Goal: Ask a question

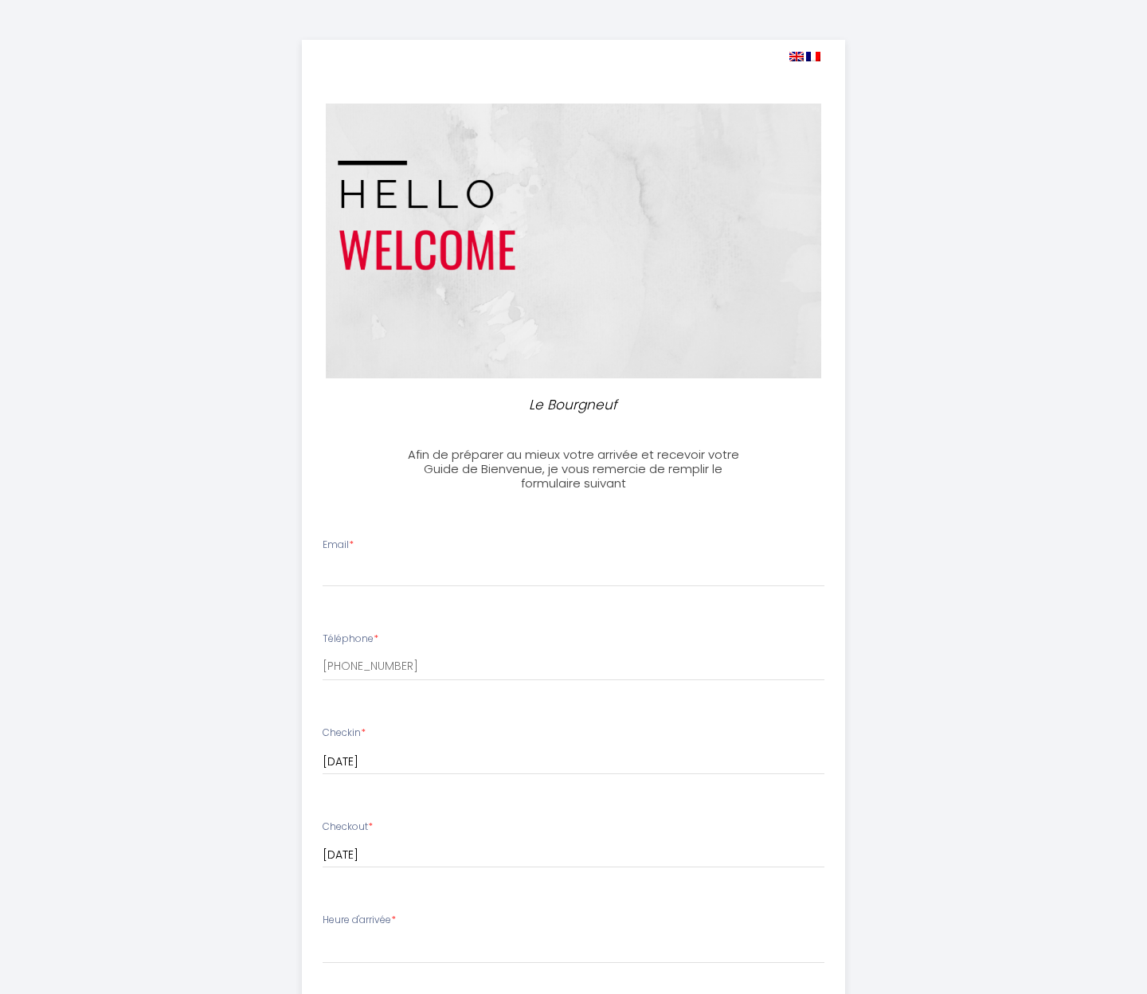
select select
type input "[EMAIL_ADDRESS][DOMAIN_NAME]"
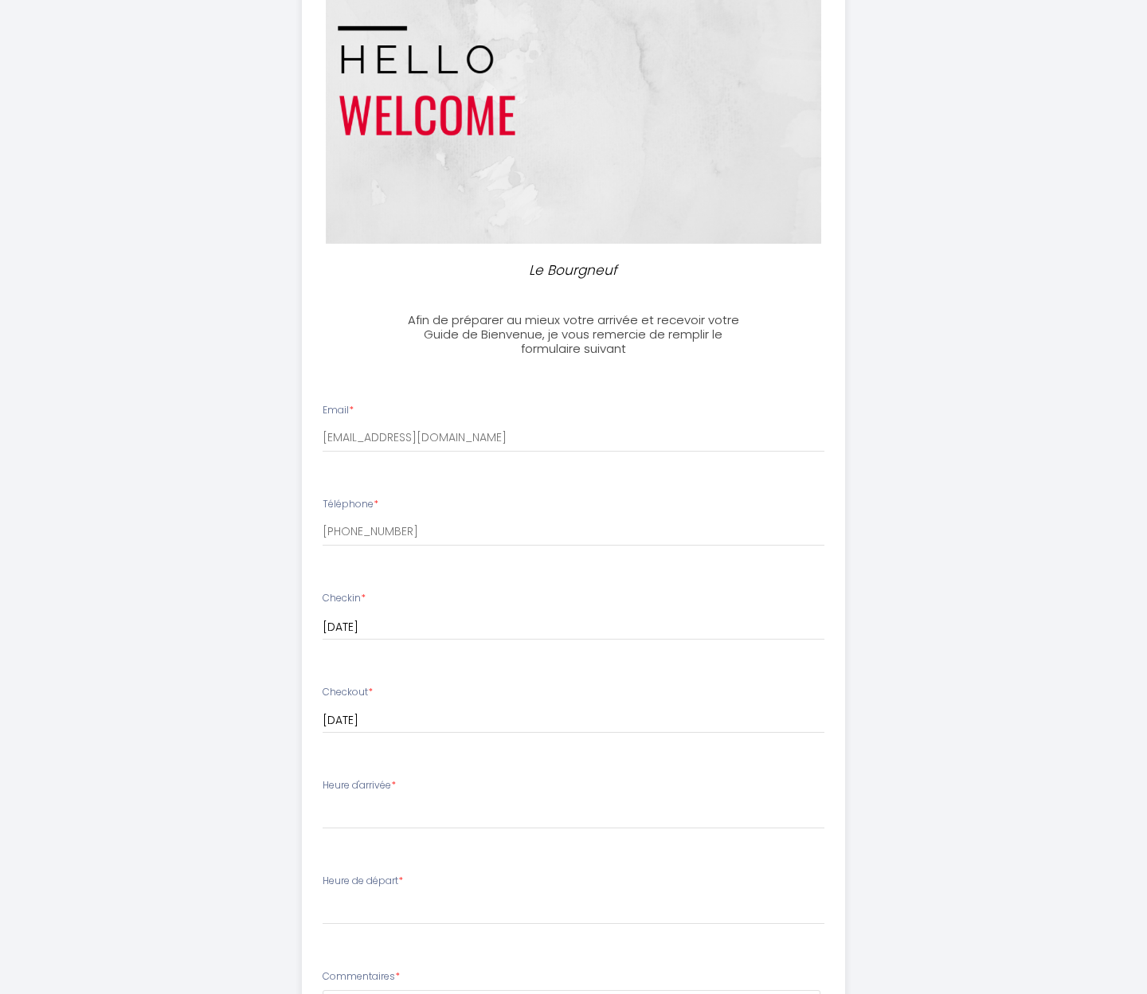
scroll to position [138, 0]
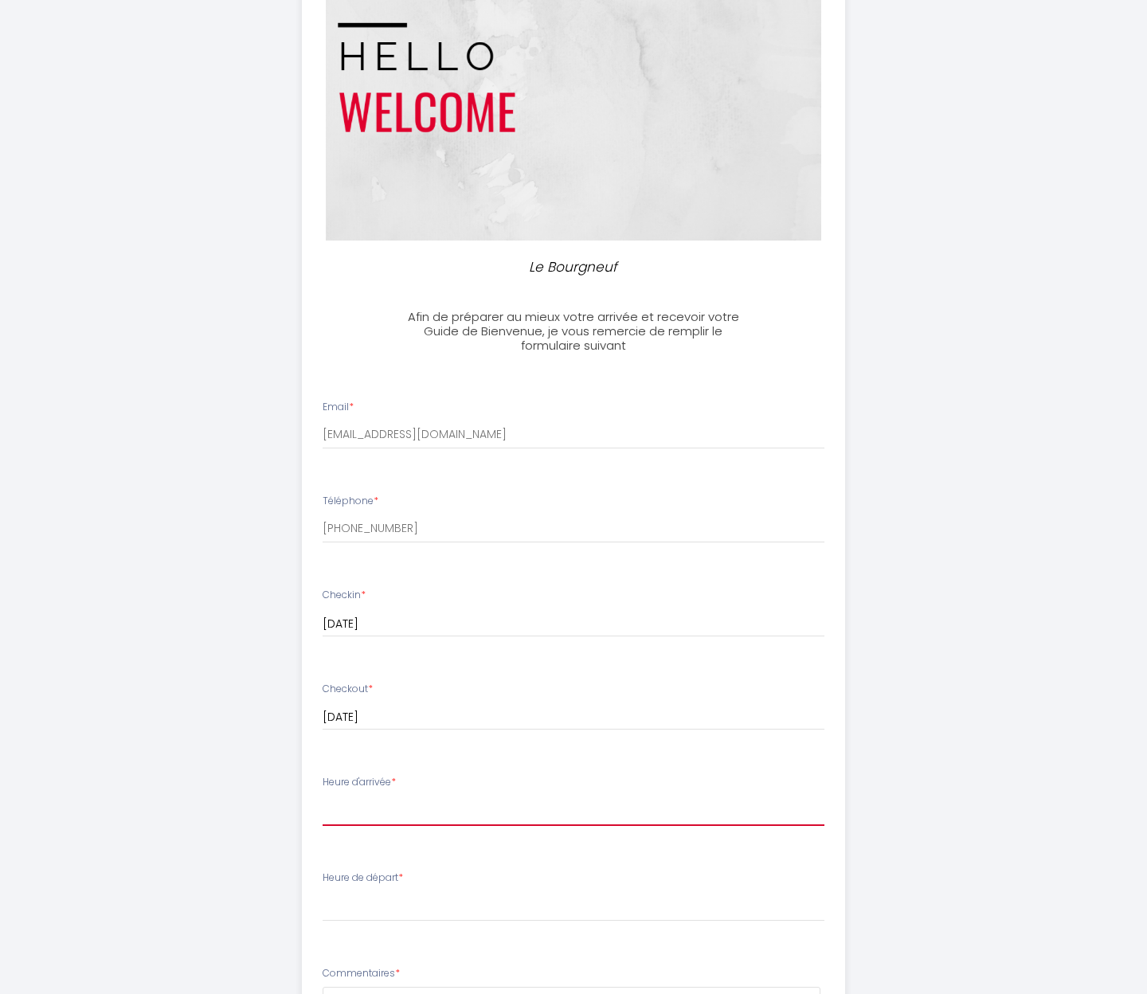
select select "18:00"
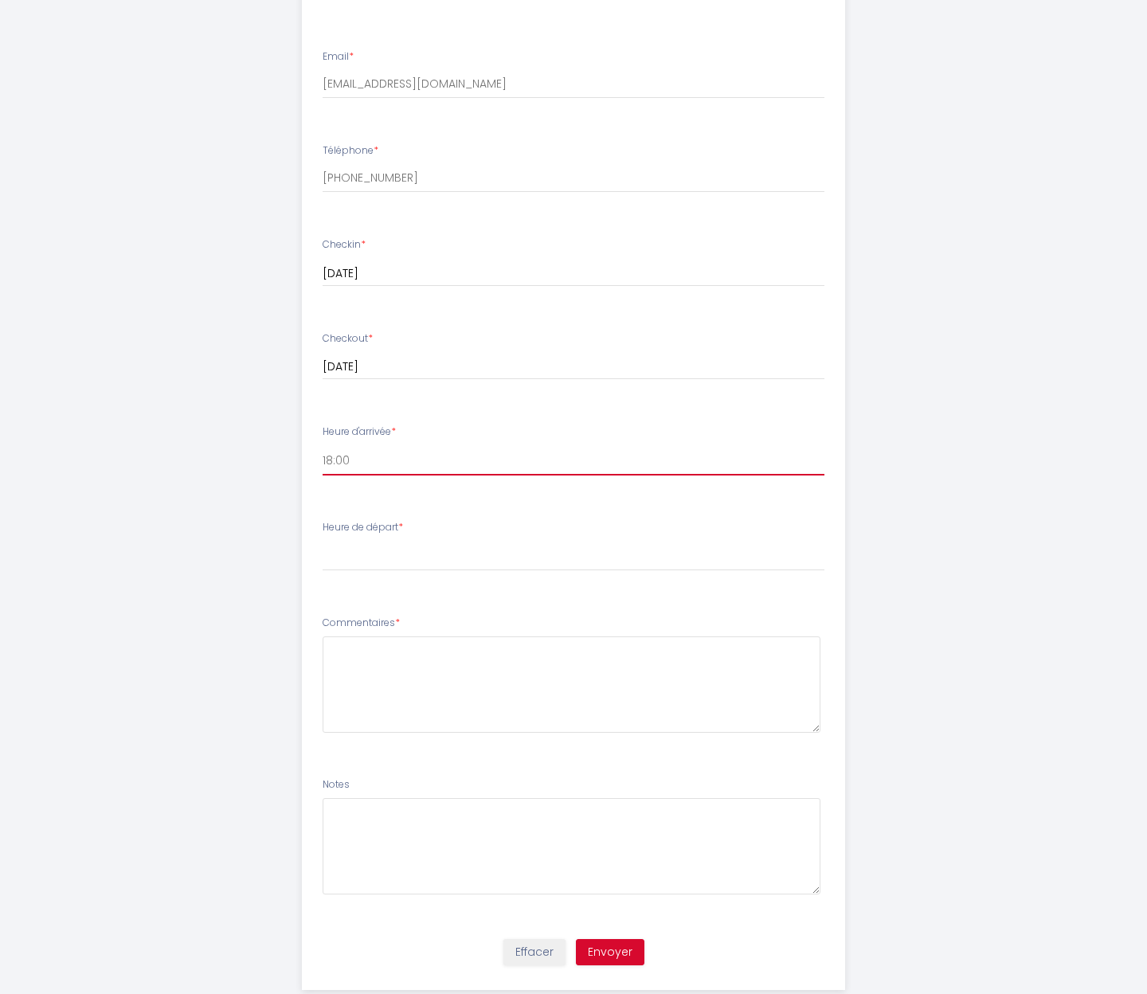
scroll to position [512, 0]
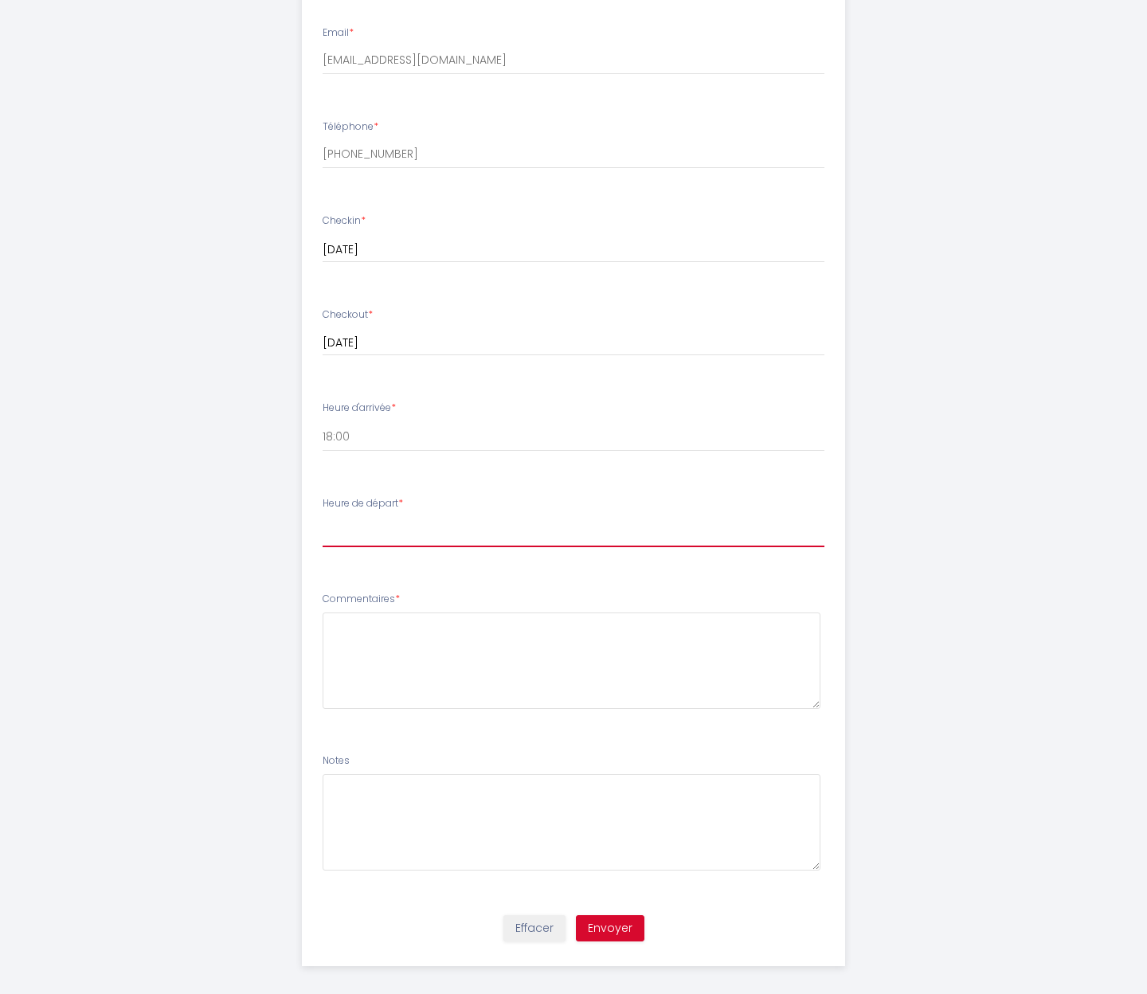
select select "09:00"
click at [373, 621] on textarea at bounding box center [572, 660] width 499 height 96
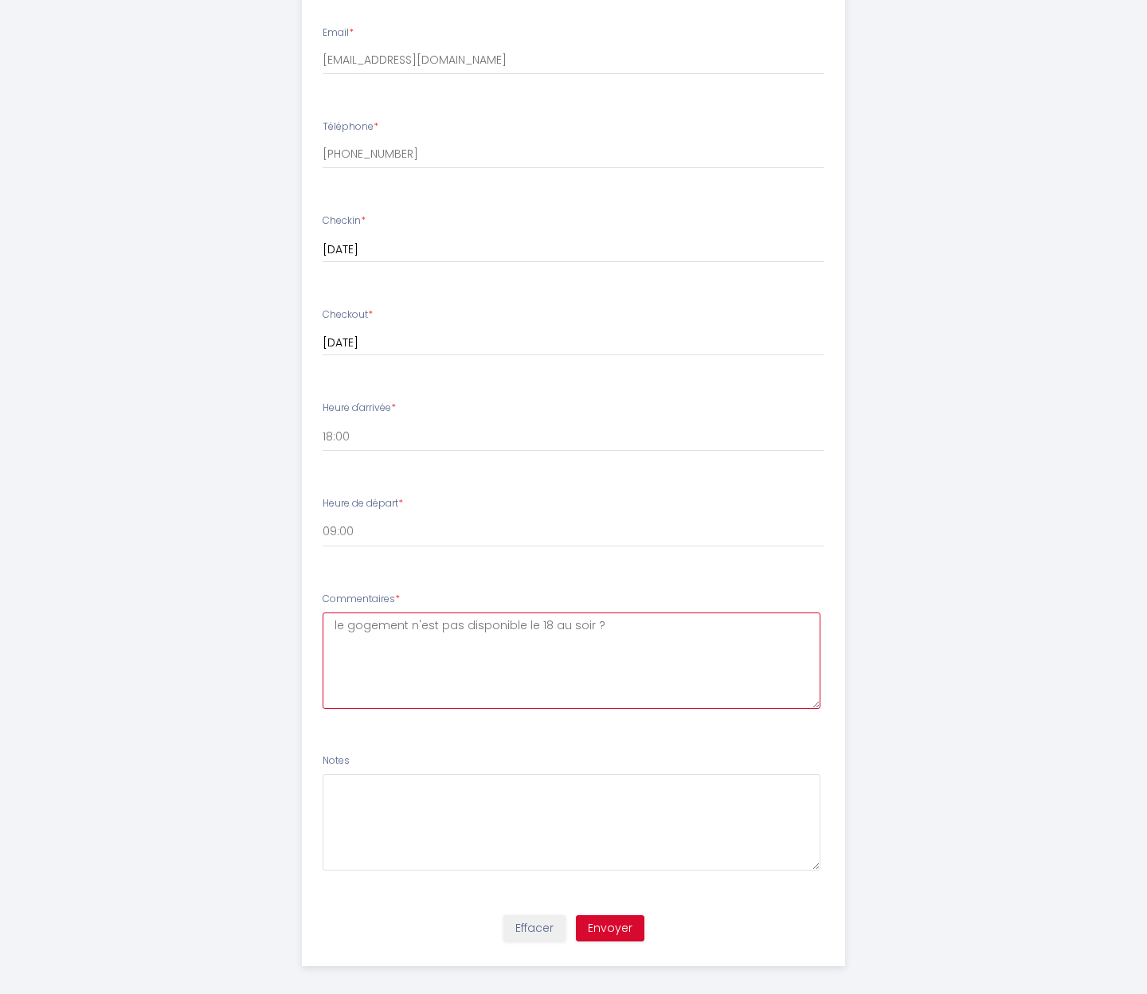
click at [357, 620] on textarea "le gogement n'est pas disponible le 18 au soir ?" at bounding box center [572, 660] width 499 height 96
click at [644, 620] on textarea "le Logement n'est pas disponible le 18 au soir ?" at bounding box center [572, 660] width 499 height 96
type textarea "le Logement n'est pas disponible le 18 au soir ? Si non, avez-vous une possibil…"
click at [620, 915] on button "Envoyer" at bounding box center [610, 928] width 68 height 27
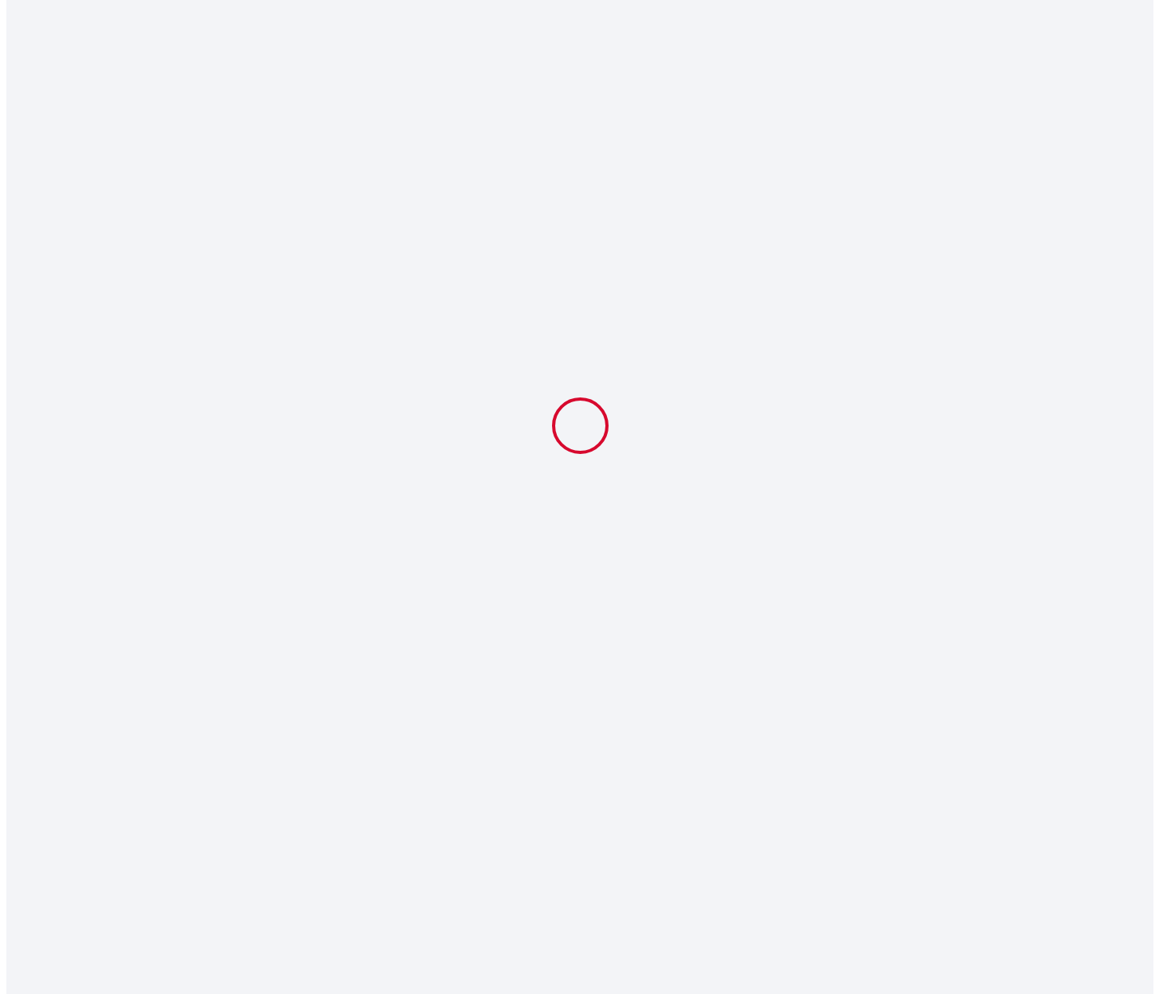
scroll to position [0, 0]
select select "18:00"
select select "09:00"
